Goal: Transaction & Acquisition: Purchase product/service

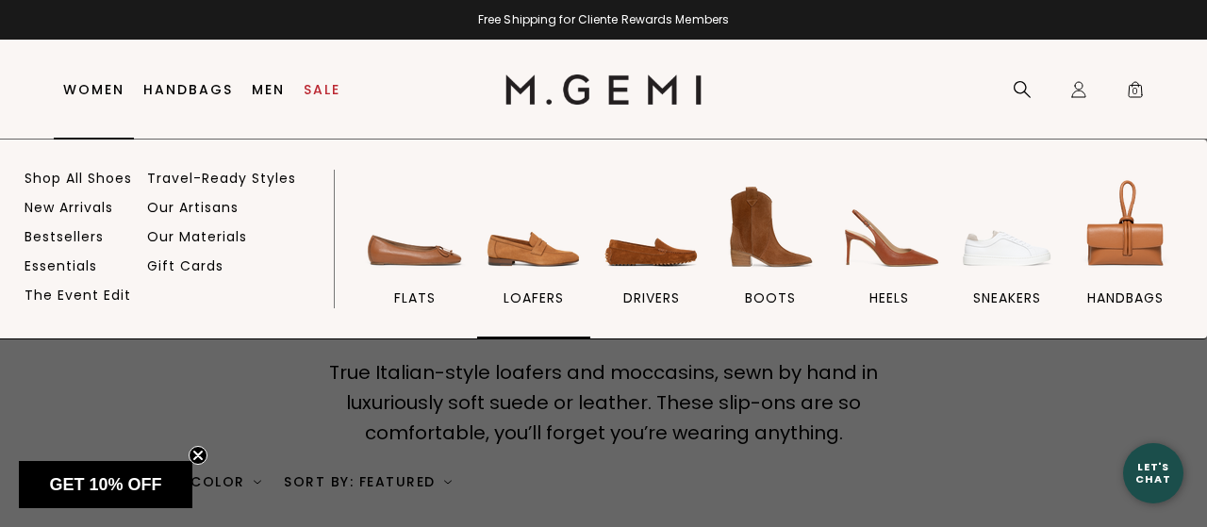
click at [518, 251] on img at bounding box center [534, 227] width 106 height 106
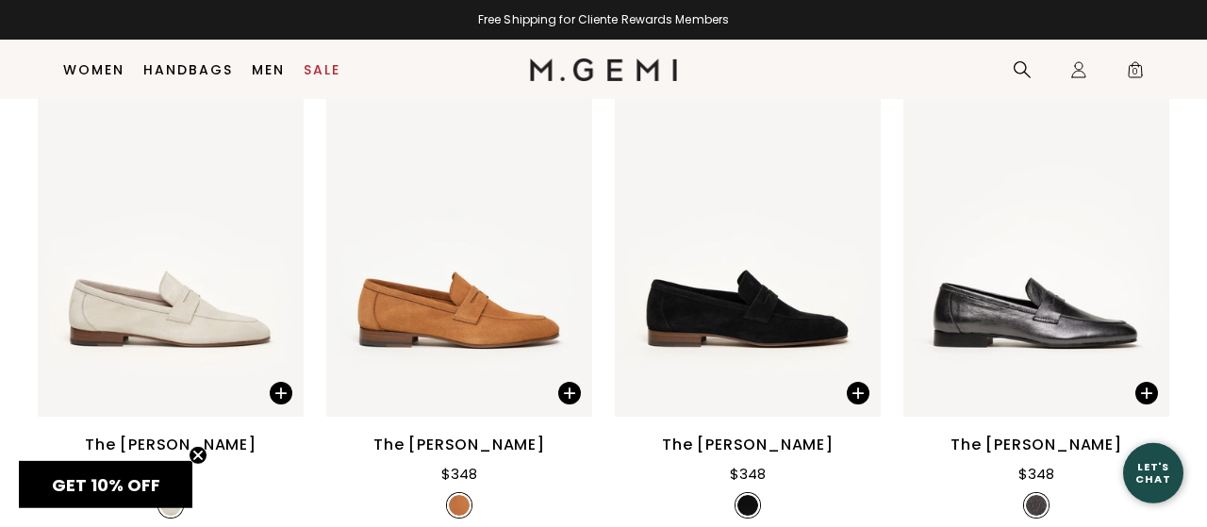
scroll to position [1893, 0]
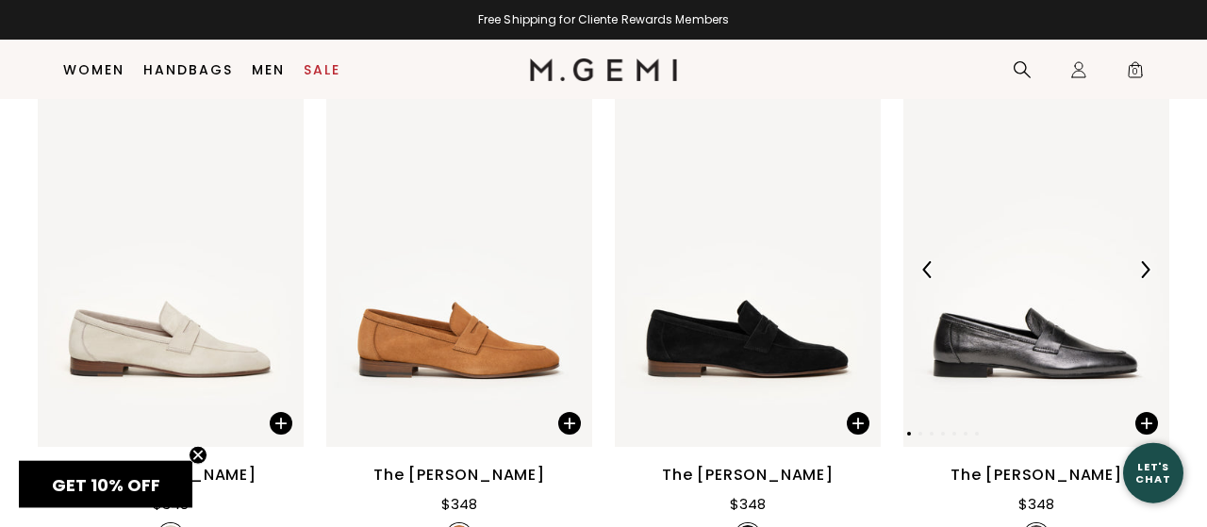
click at [974, 316] on img at bounding box center [1036, 269] width 266 height 354
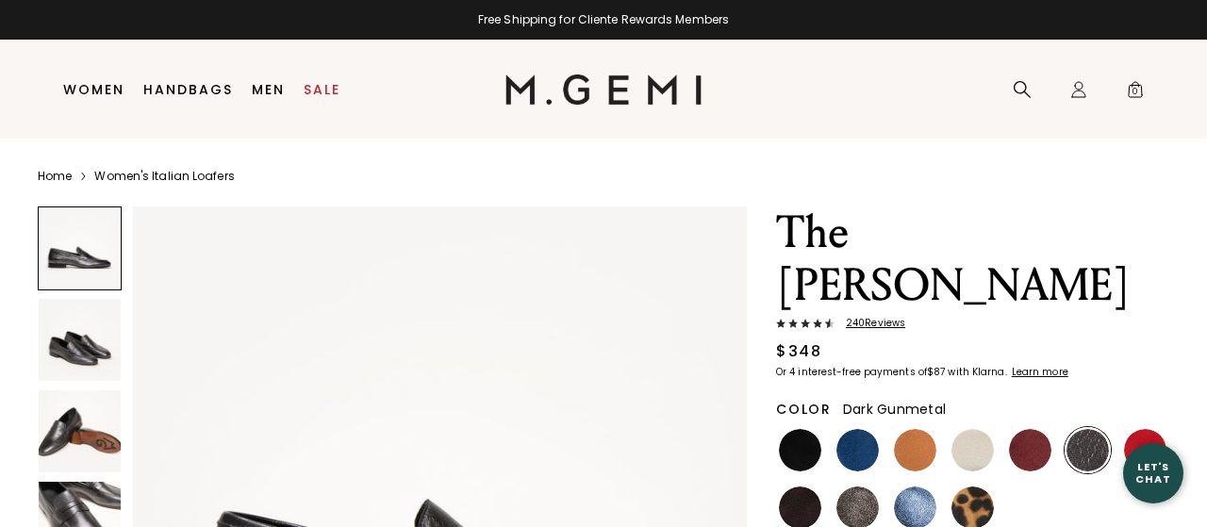
scroll to position [28, 0]
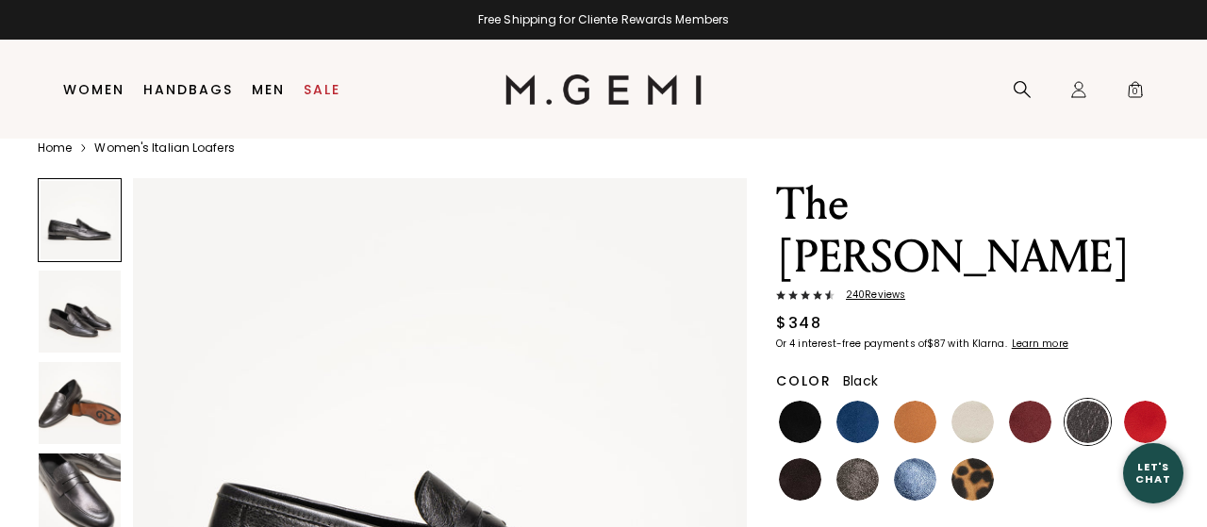
click at [800, 401] on img at bounding box center [800, 422] width 42 height 42
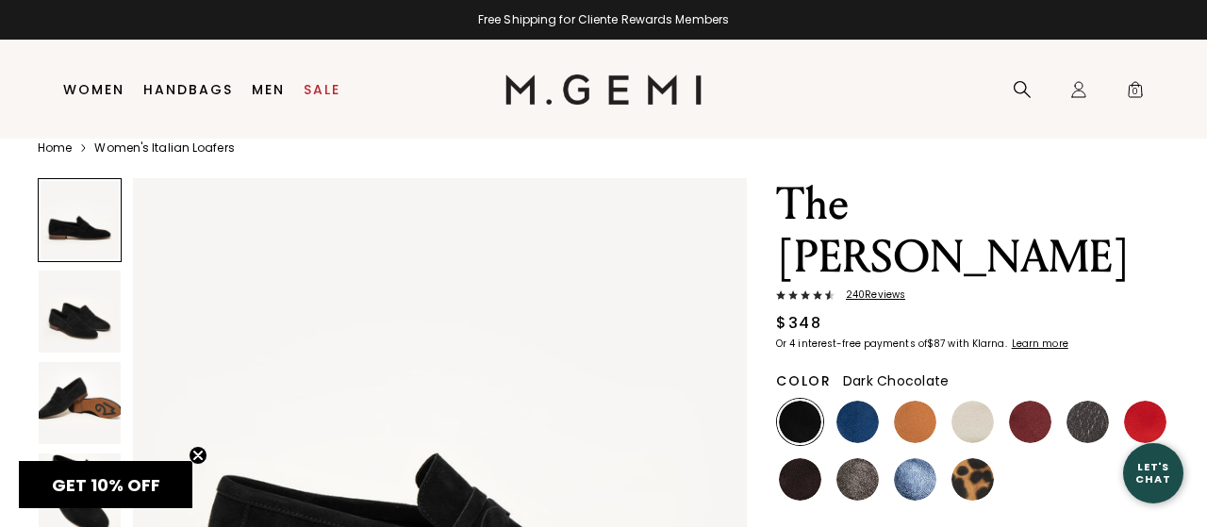
click at [801, 458] on img at bounding box center [800, 479] width 42 height 42
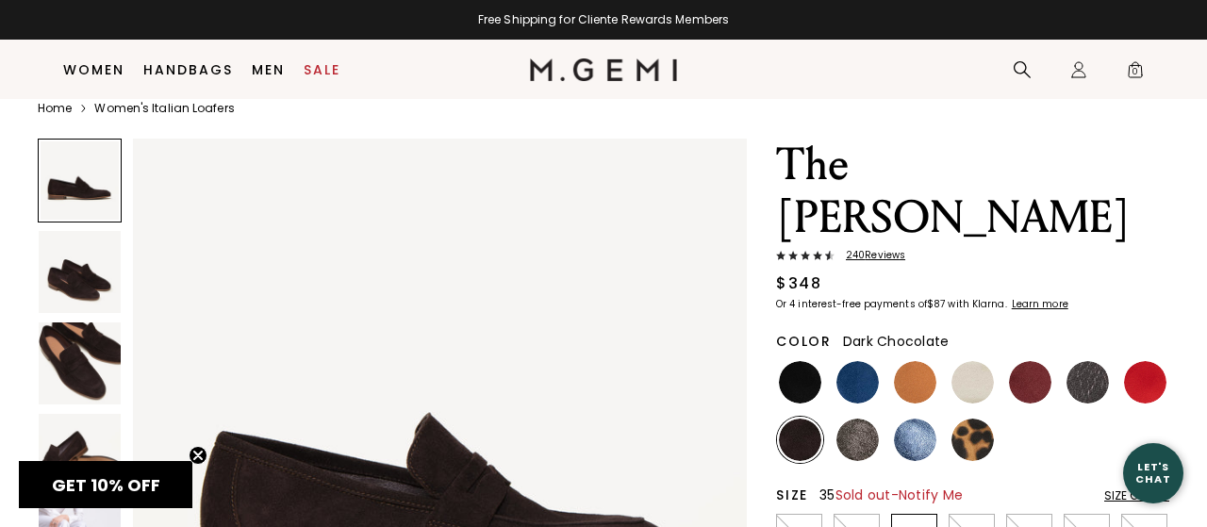
scroll to position [72, 0]
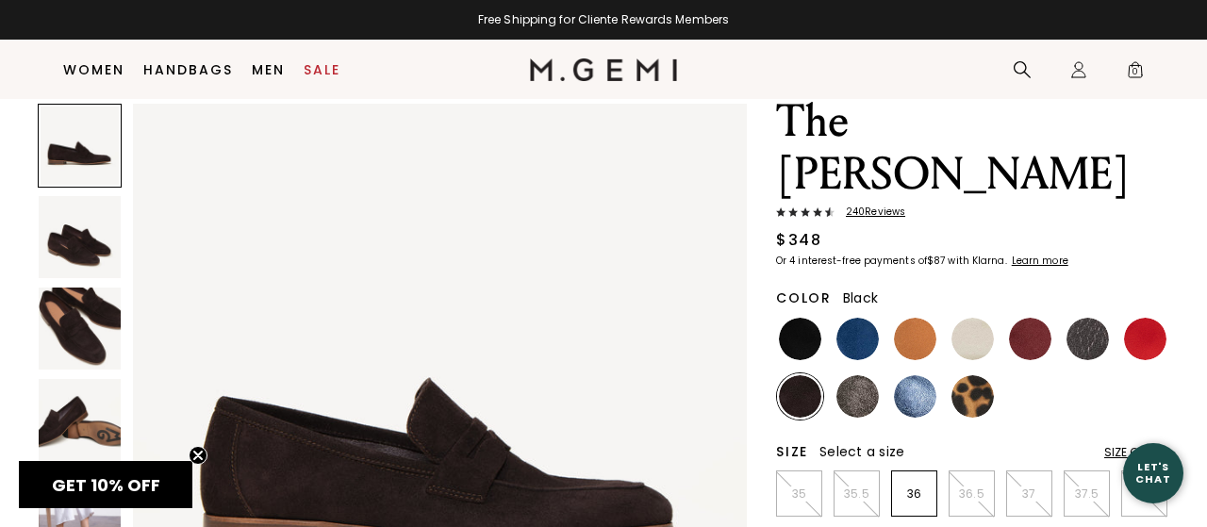
click at [802, 318] on img at bounding box center [800, 339] width 42 height 42
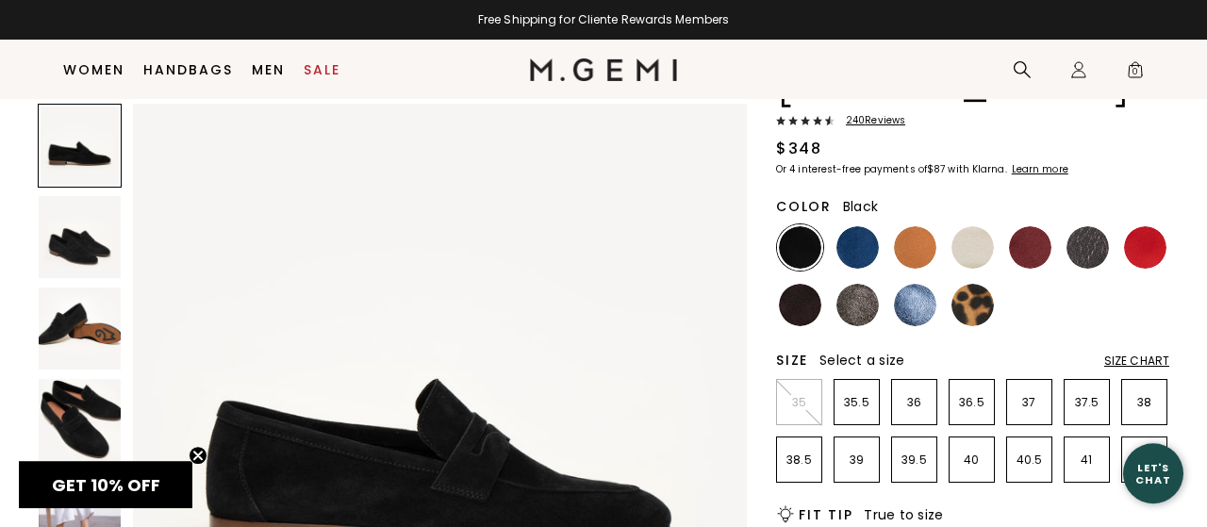
scroll to position [164, 0]
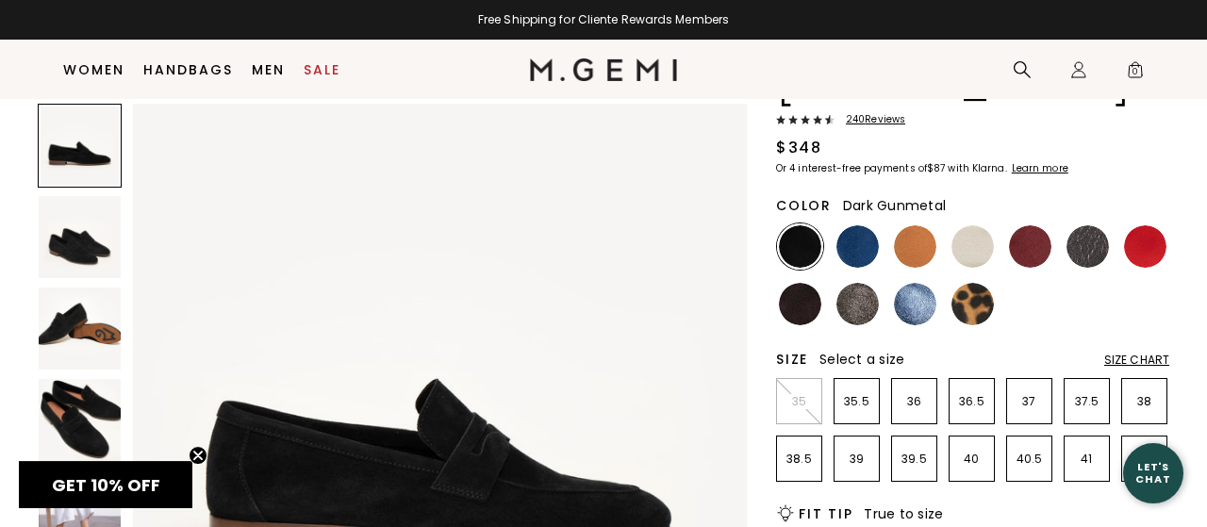
click at [1091, 225] on img at bounding box center [1087, 246] width 42 height 42
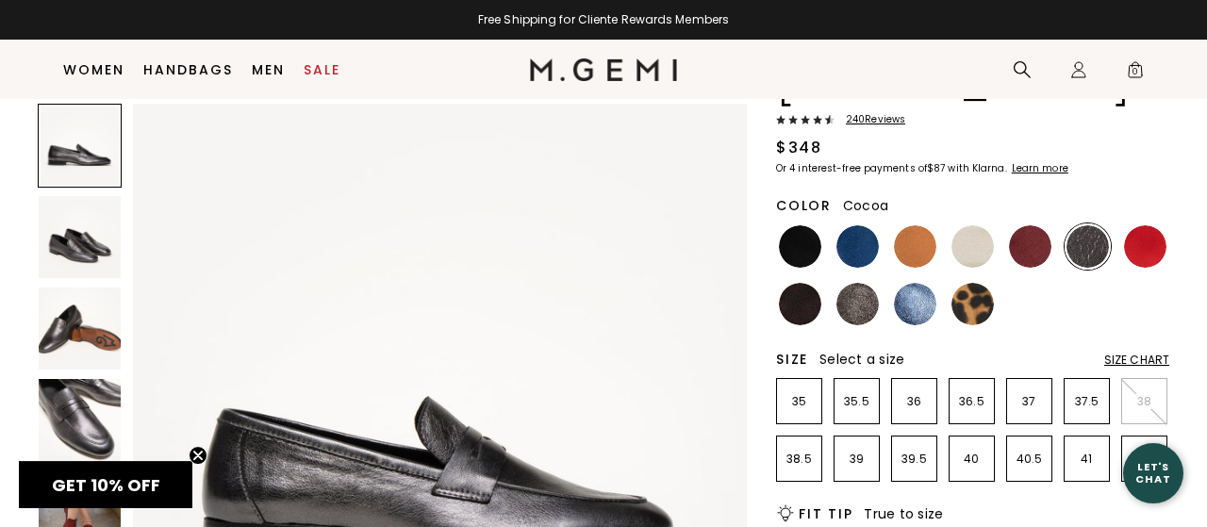
click at [850, 283] on img at bounding box center [857, 304] width 42 height 42
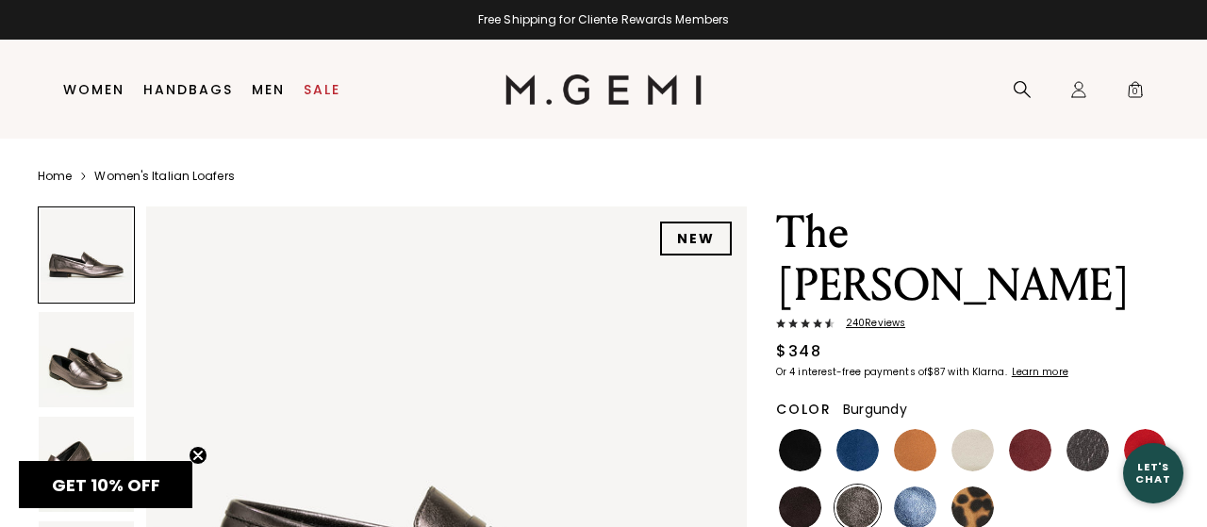
click at [1024, 429] on img at bounding box center [1030, 450] width 42 height 42
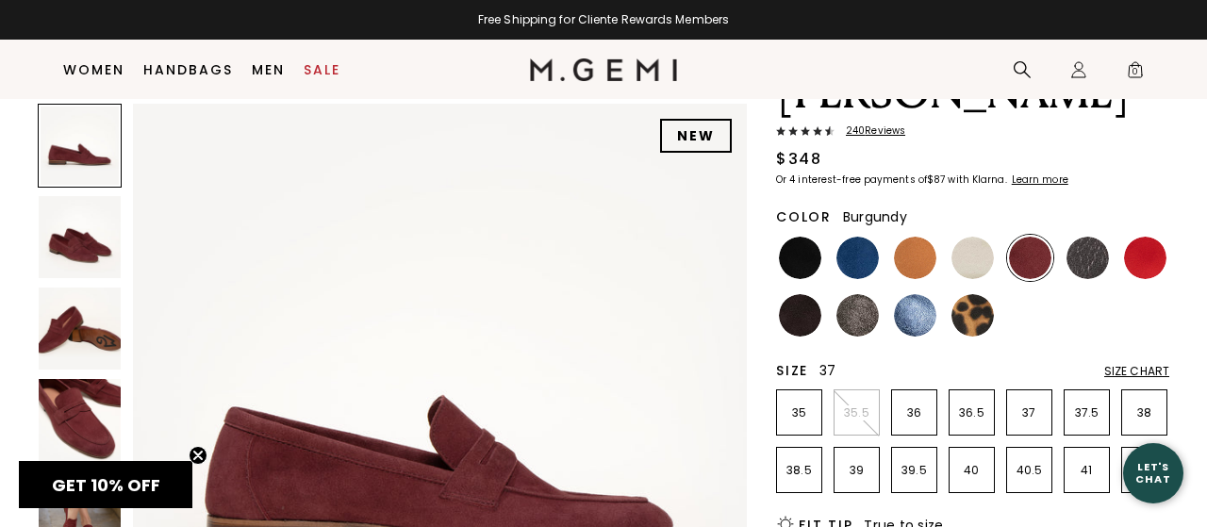
scroll to position [154, 0]
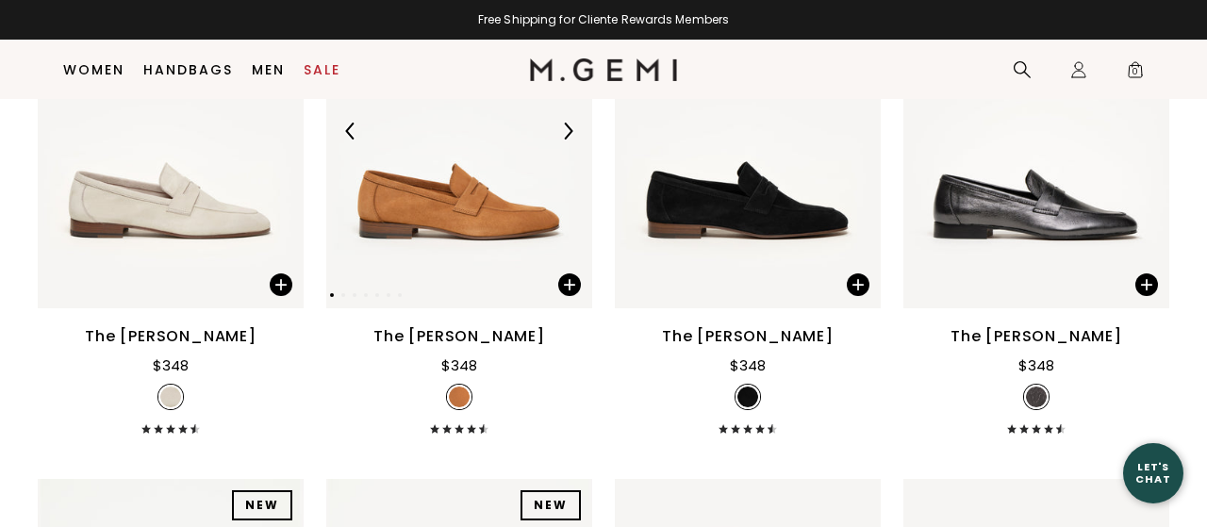
scroll to position [2032, 0]
click at [464, 220] on img at bounding box center [459, 131] width 266 height 354
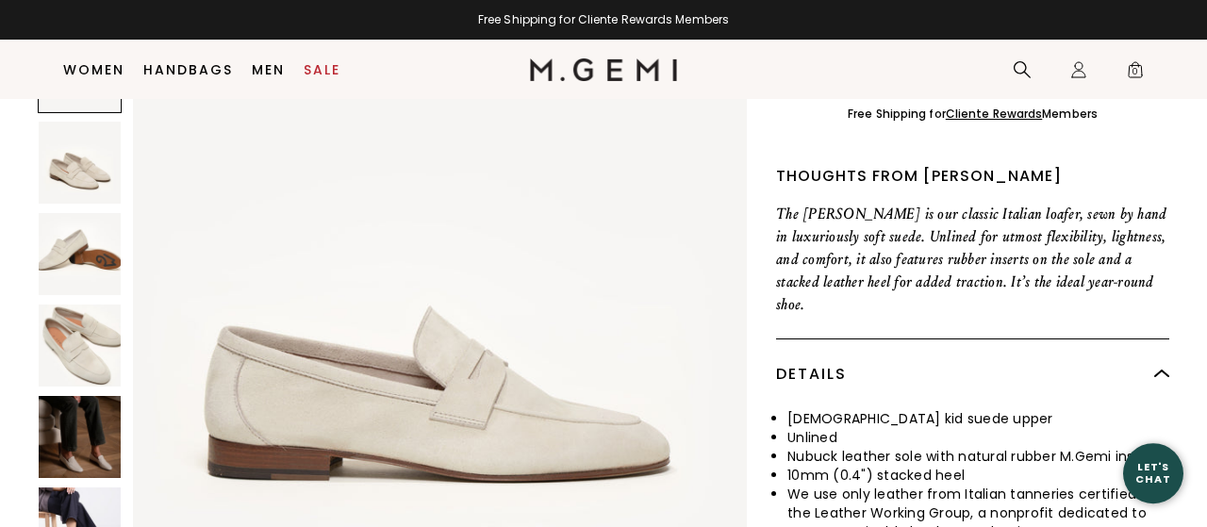
scroll to position [673, 0]
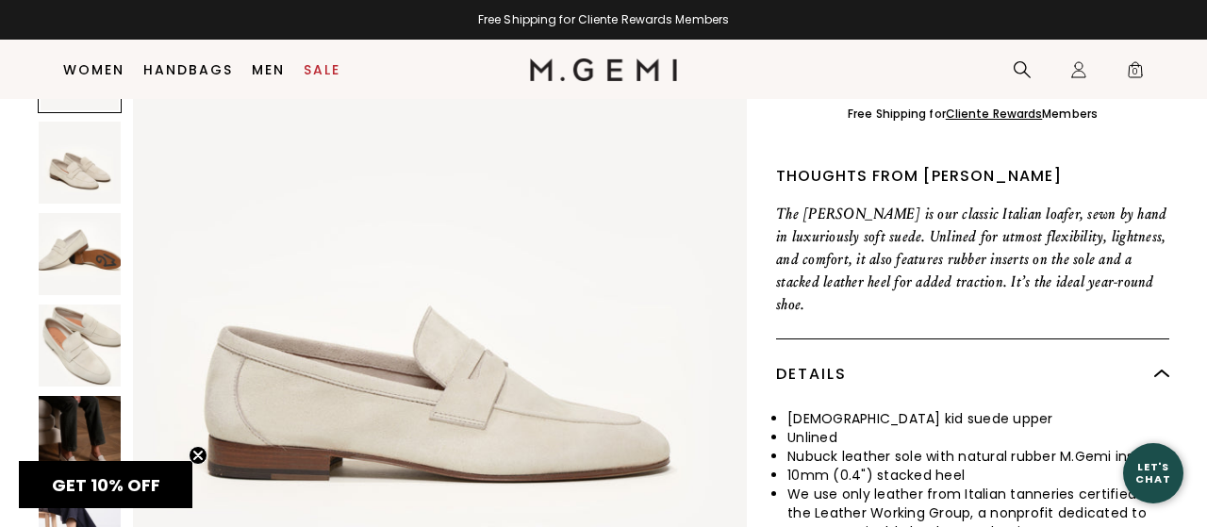
click at [83, 396] on img at bounding box center [80, 437] width 82 height 82
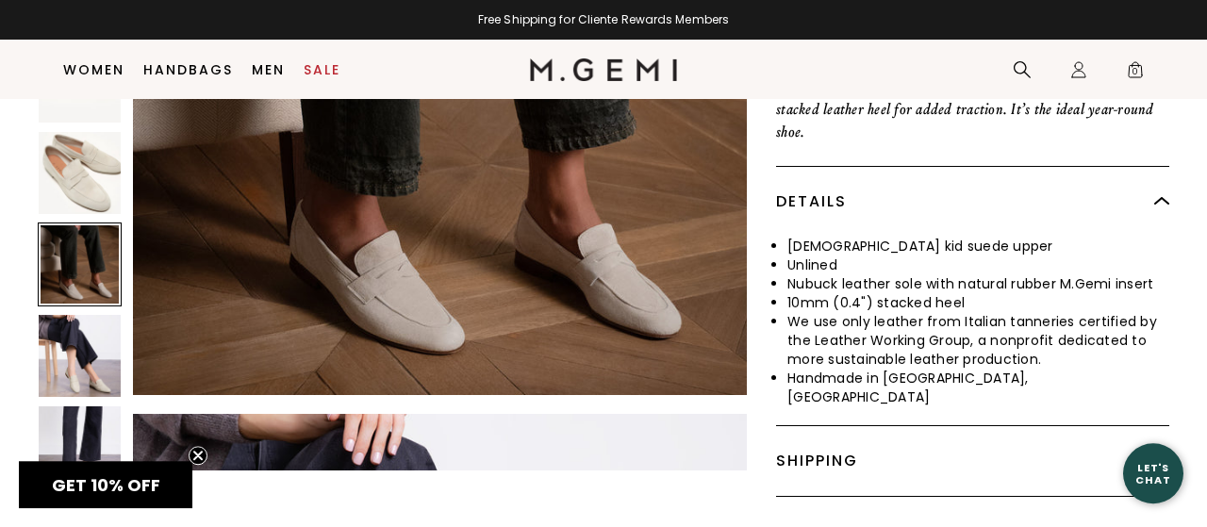
scroll to position [847, 0]
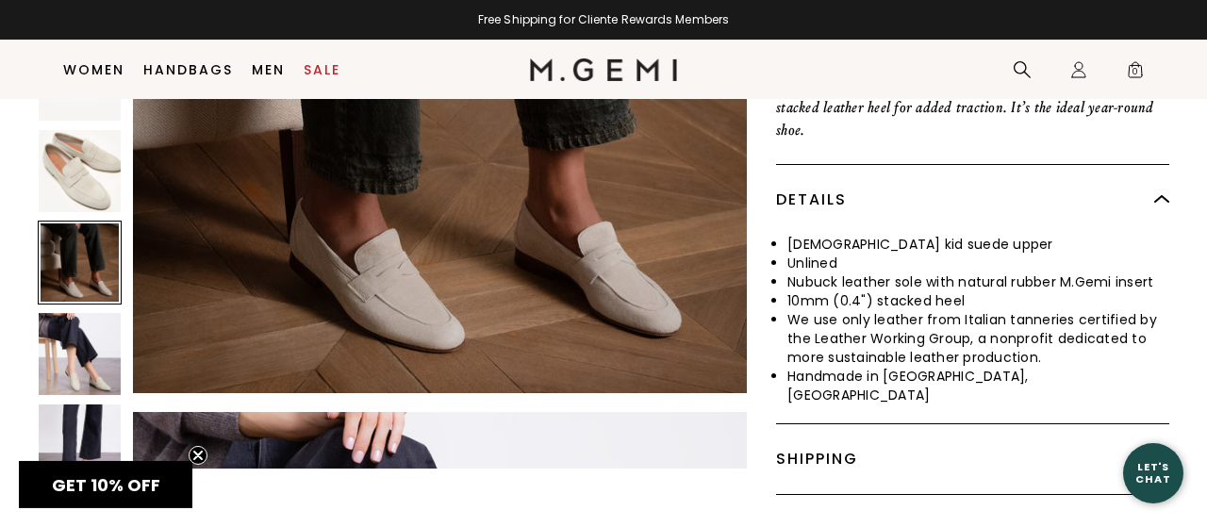
click at [83, 404] on img at bounding box center [80, 445] width 82 height 82
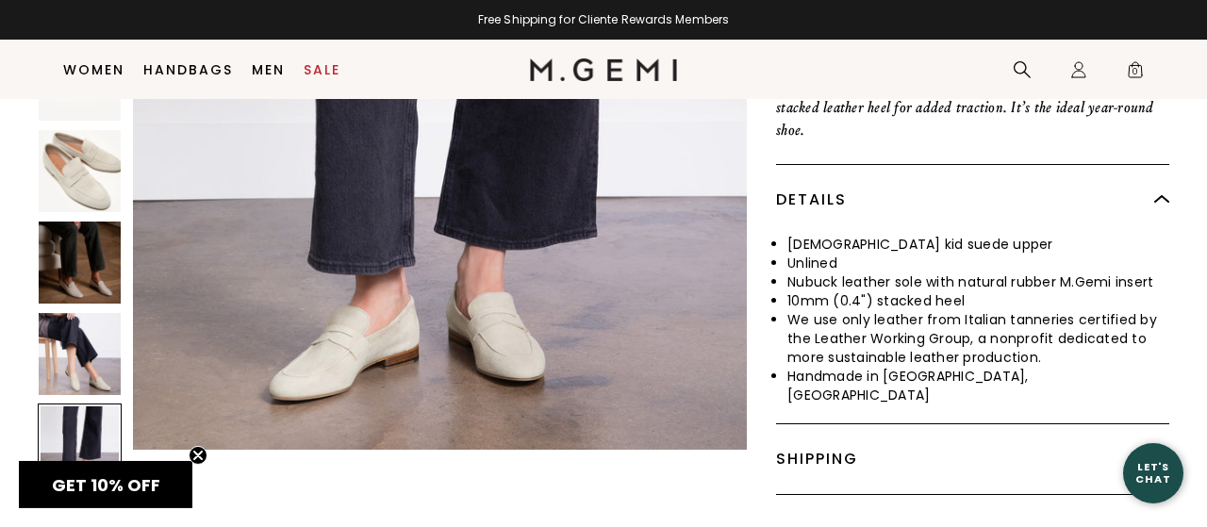
scroll to position [3908, 0]
